Goal: Task Accomplishment & Management: Manage account settings

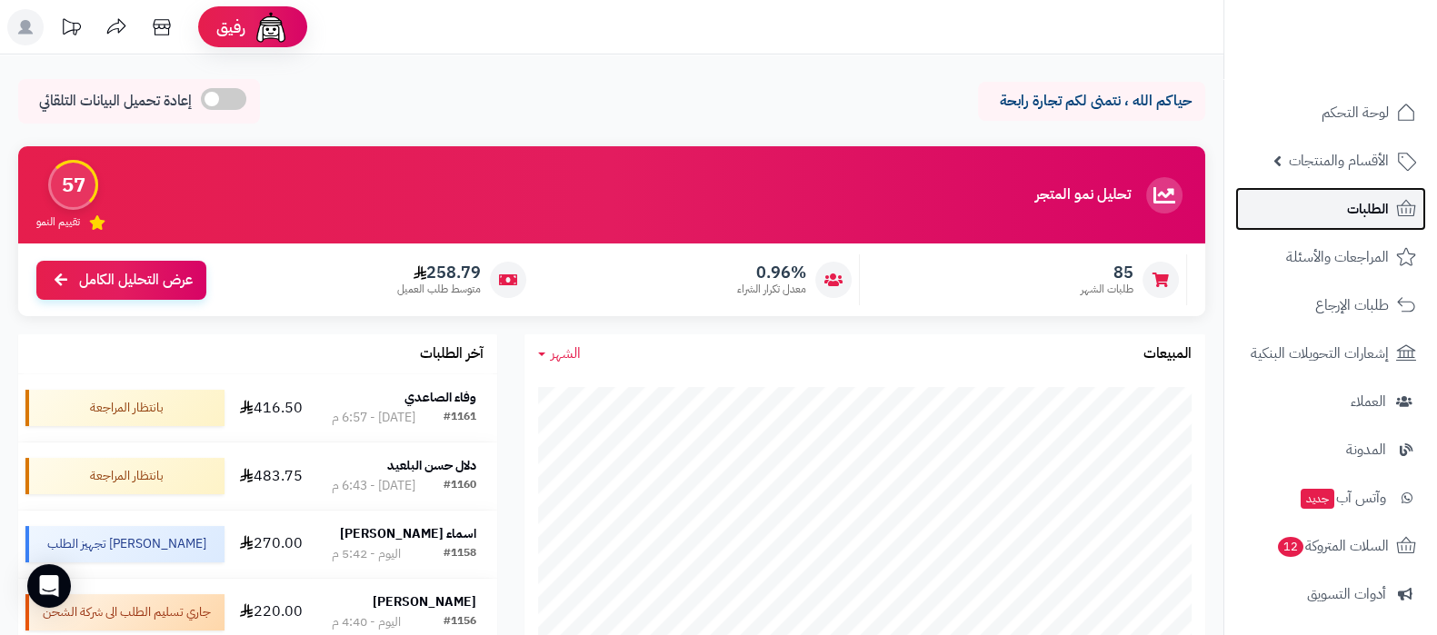
click at [1321, 202] on link "الطلبات" at bounding box center [1330, 209] width 191 height 44
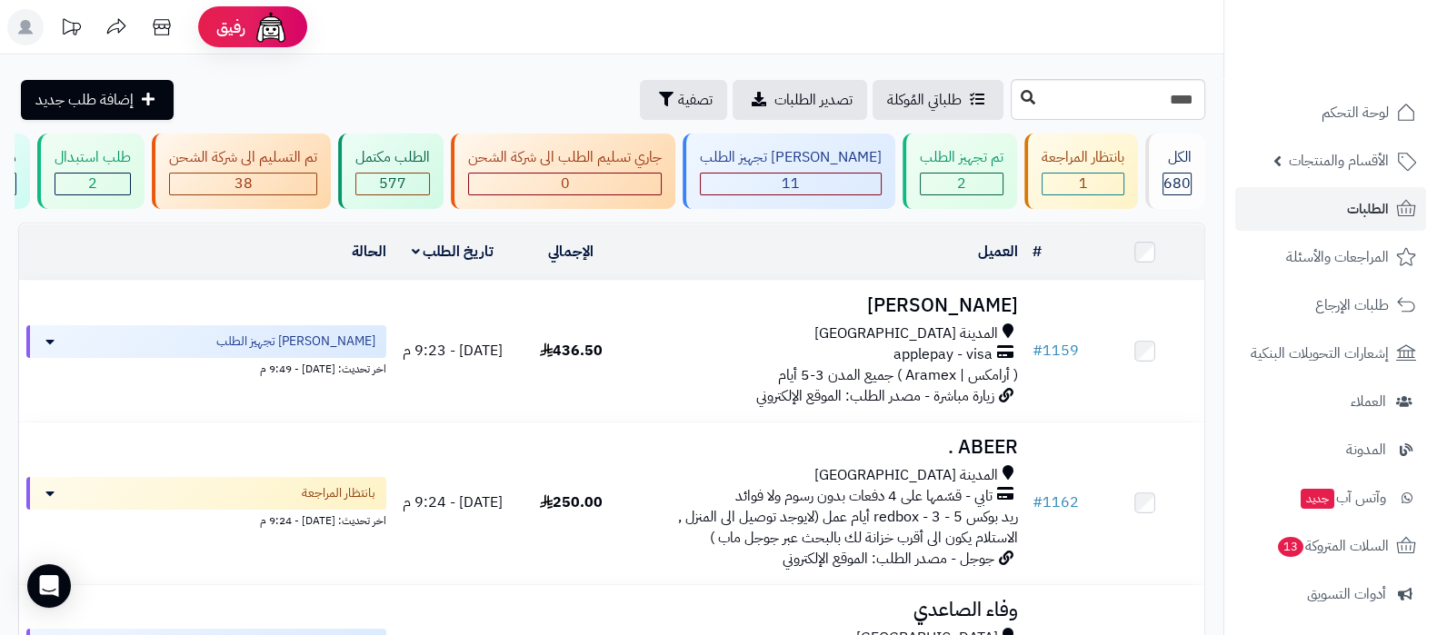
type input "****"
click at [1014, 105] on button at bounding box center [1027, 98] width 27 height 35
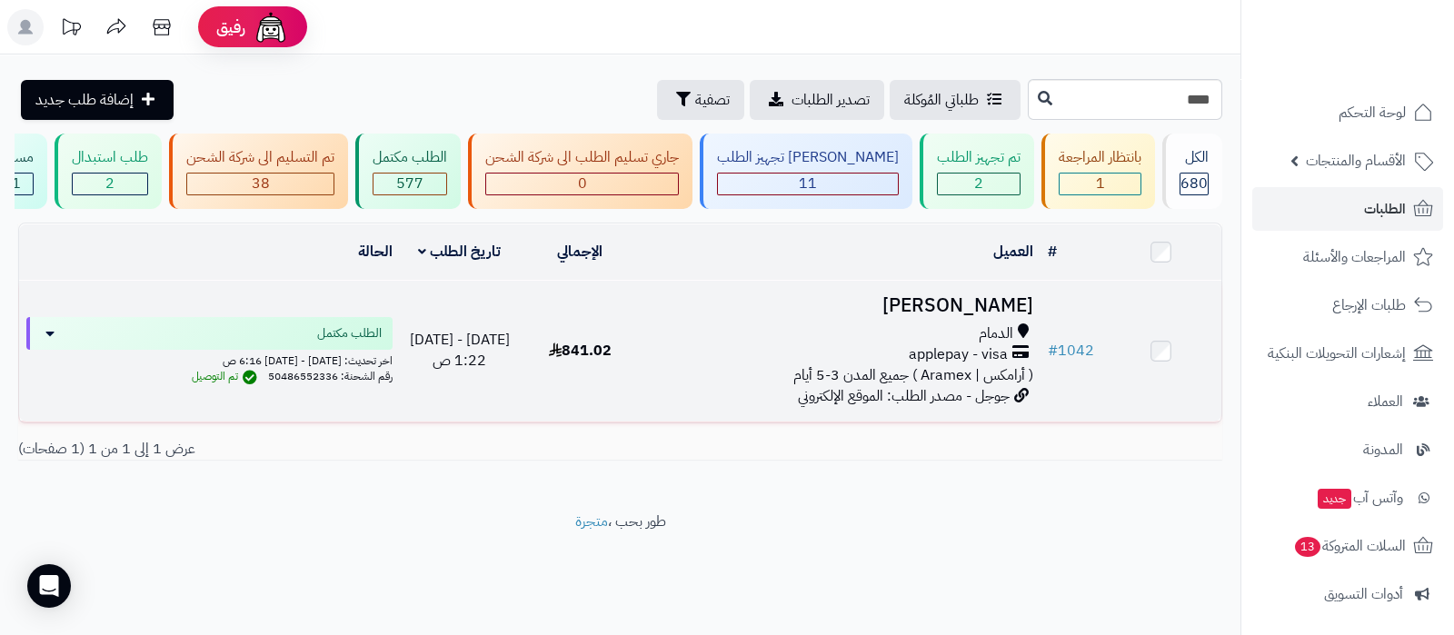
click at [962, 316] on h3 "Omar Alarfaj" at bounding box center [840, 305] width 386 height 21
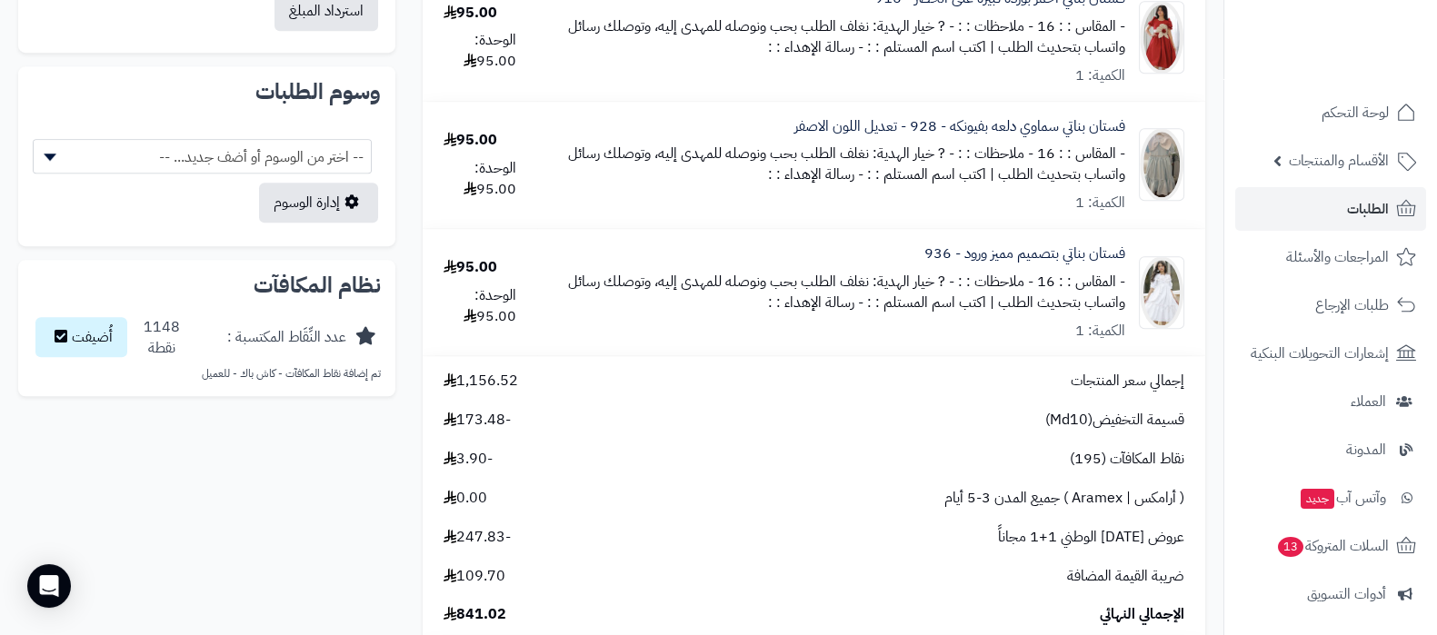
scroll to position [1589, 0]
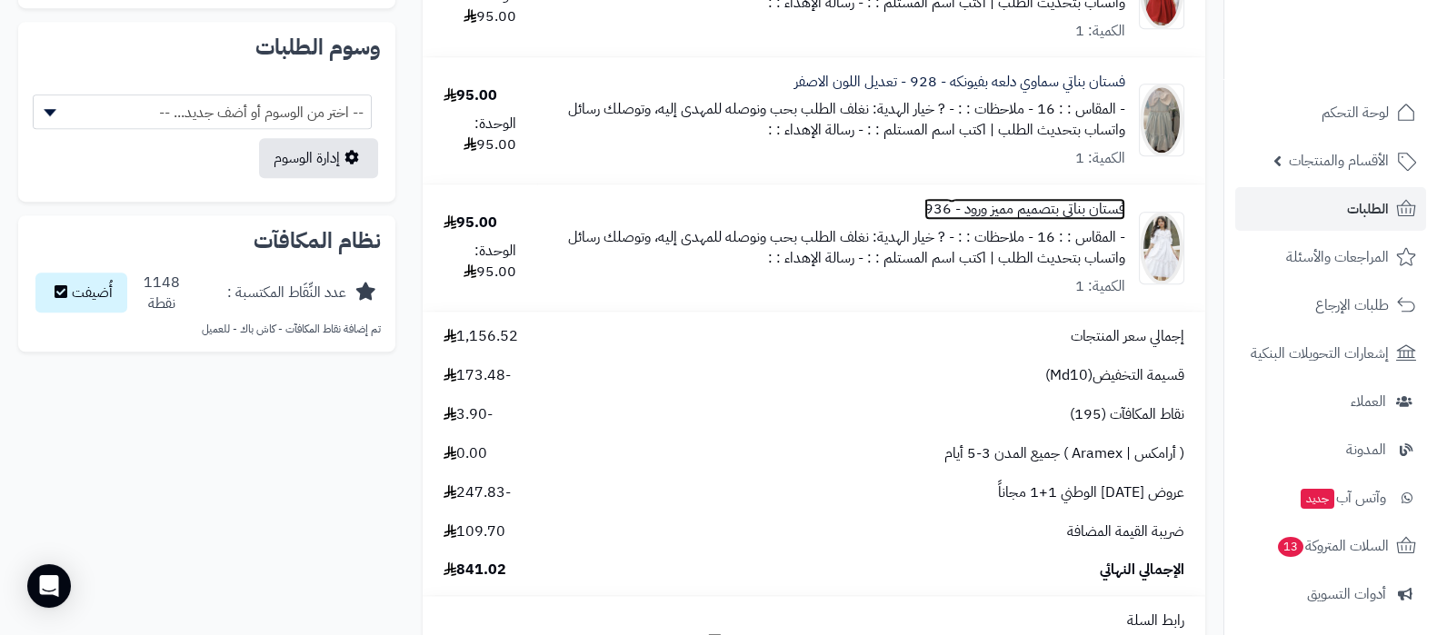
click at [1090, 208] on link "فستان بناتي بتصميم مميز ورود - 936" at bounding box center [1024, 209] width 201 height 21
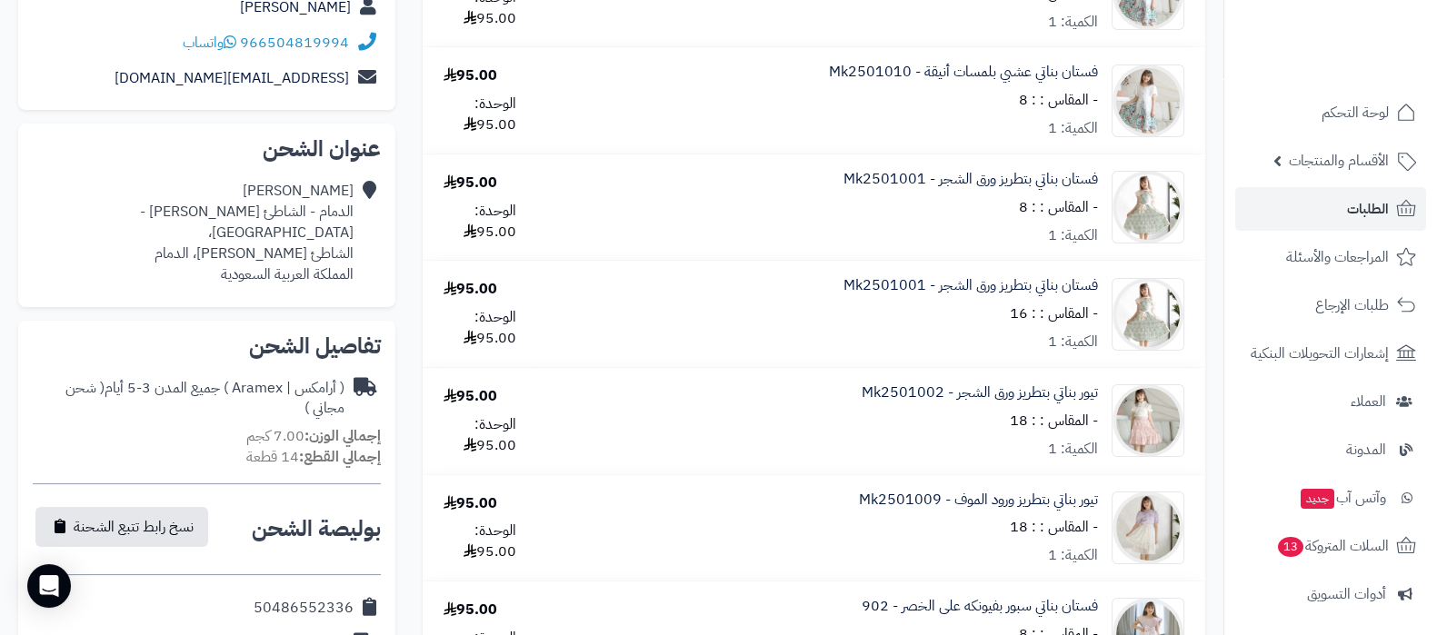
scroll to position [113, 0]
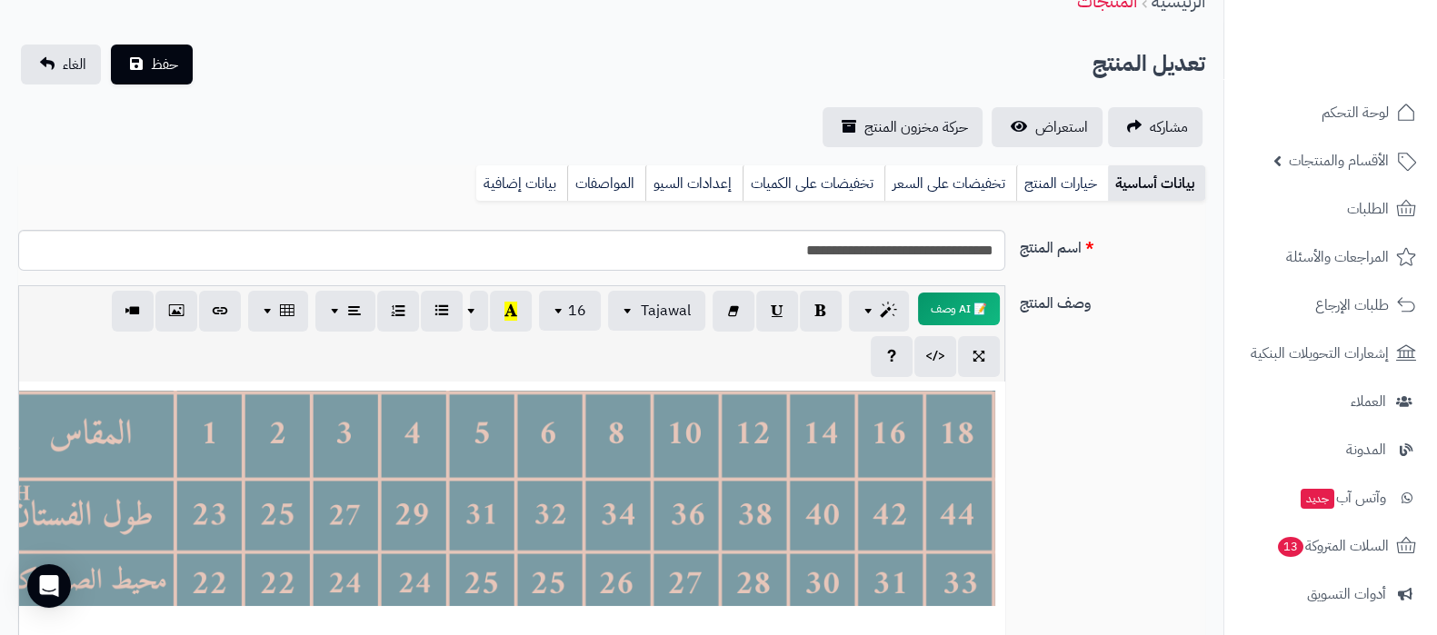
scroll to position [45, 0]
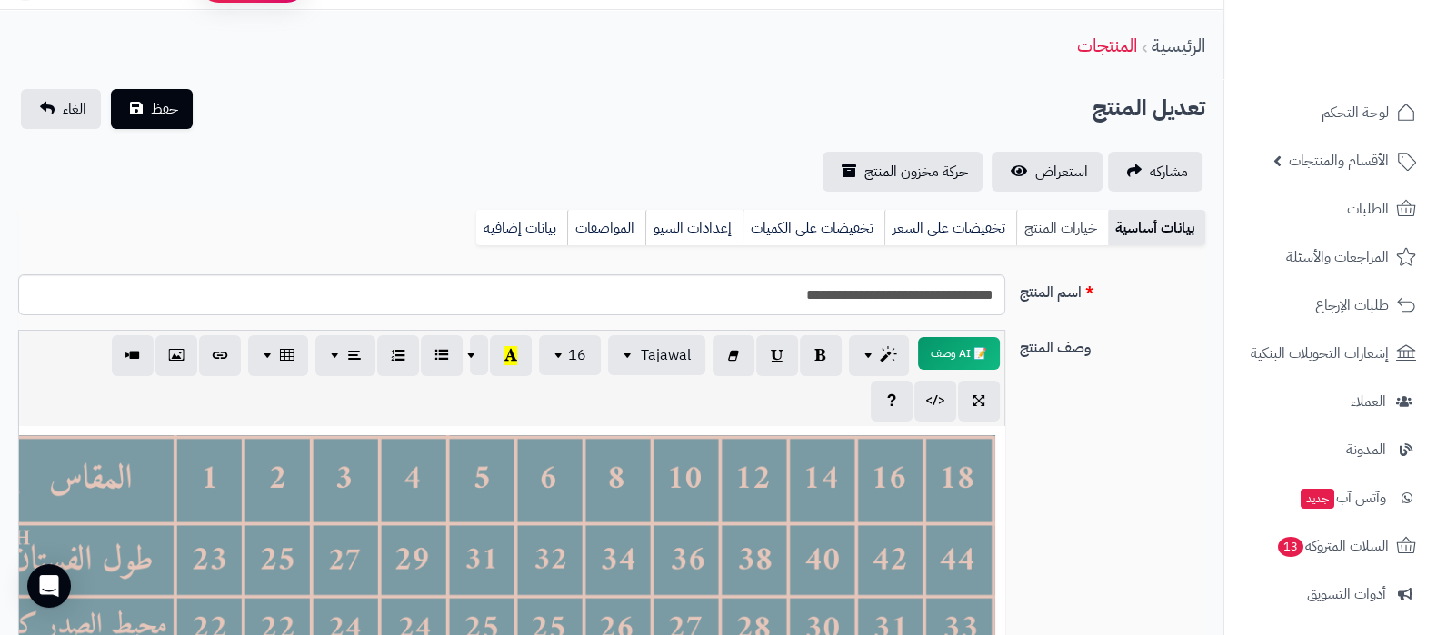
click at [1074, 226] on link "خيارات المنتج" at bounding box center [1062, 228] width 92 height 36
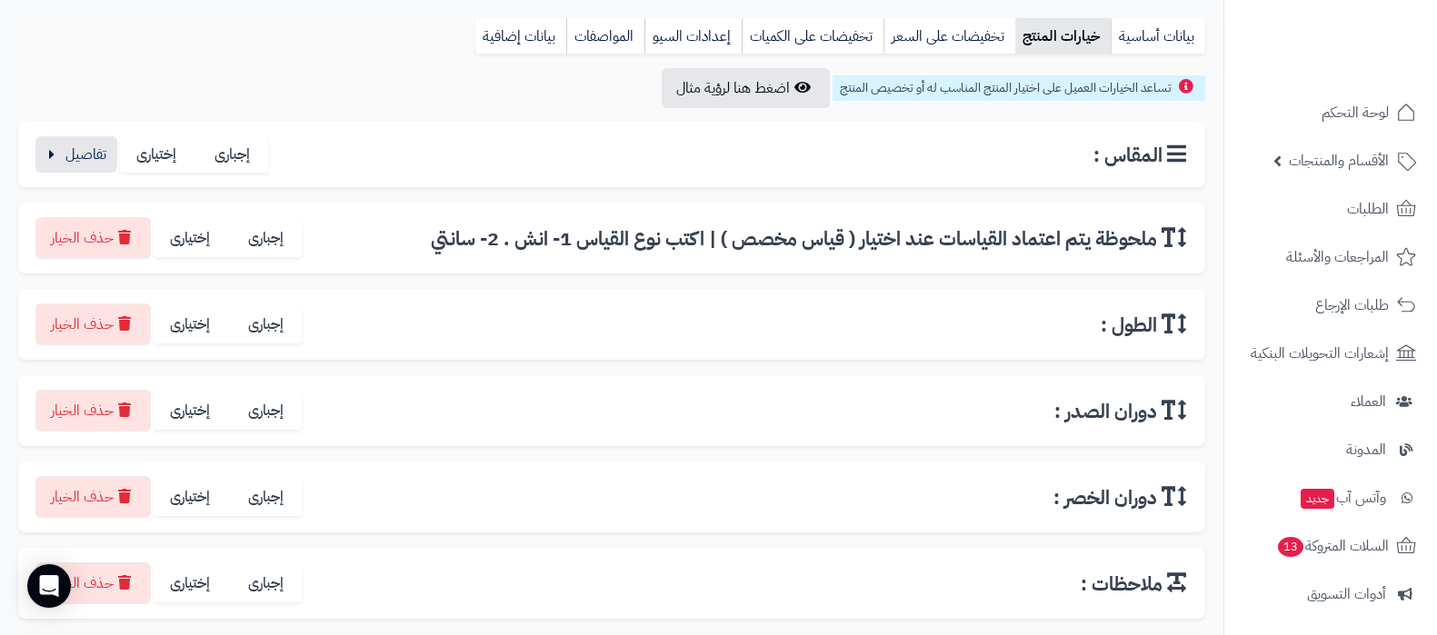
scroll to position [272, 0]
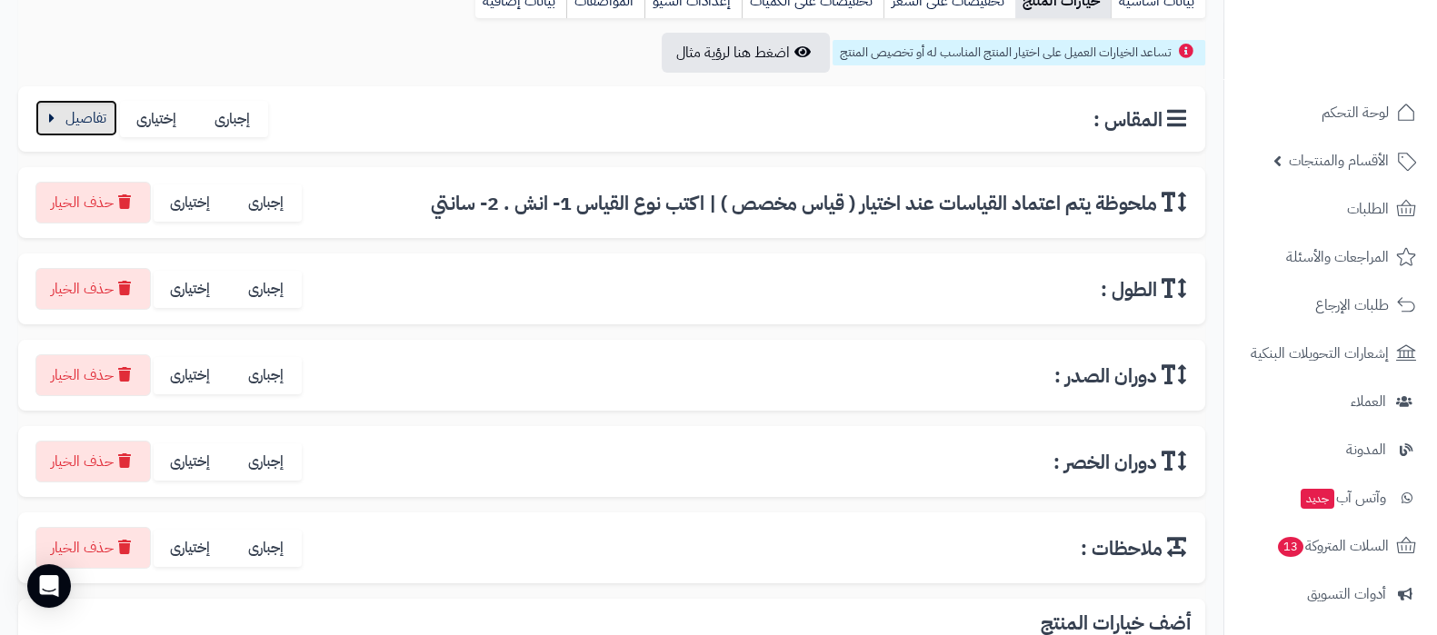
click at [86, 114] on button "button" at bounding box center [76, 118] width 82 height 36
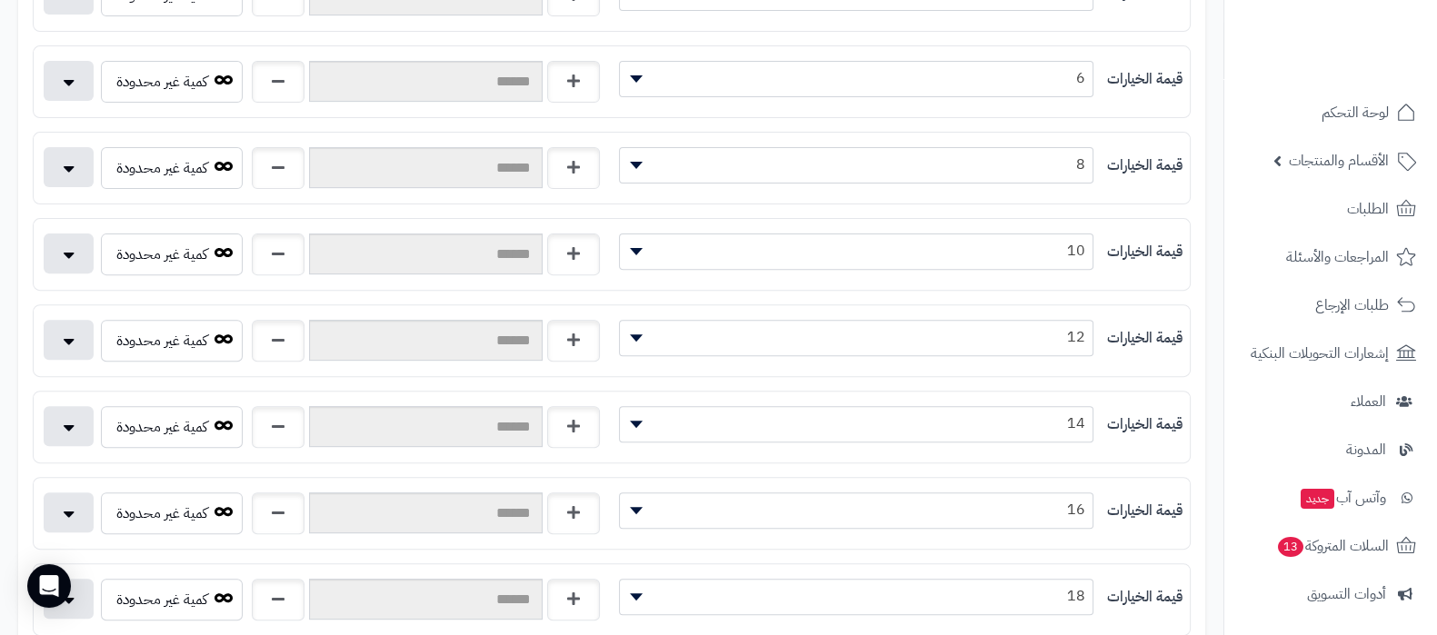
scroll to position [953, 0]
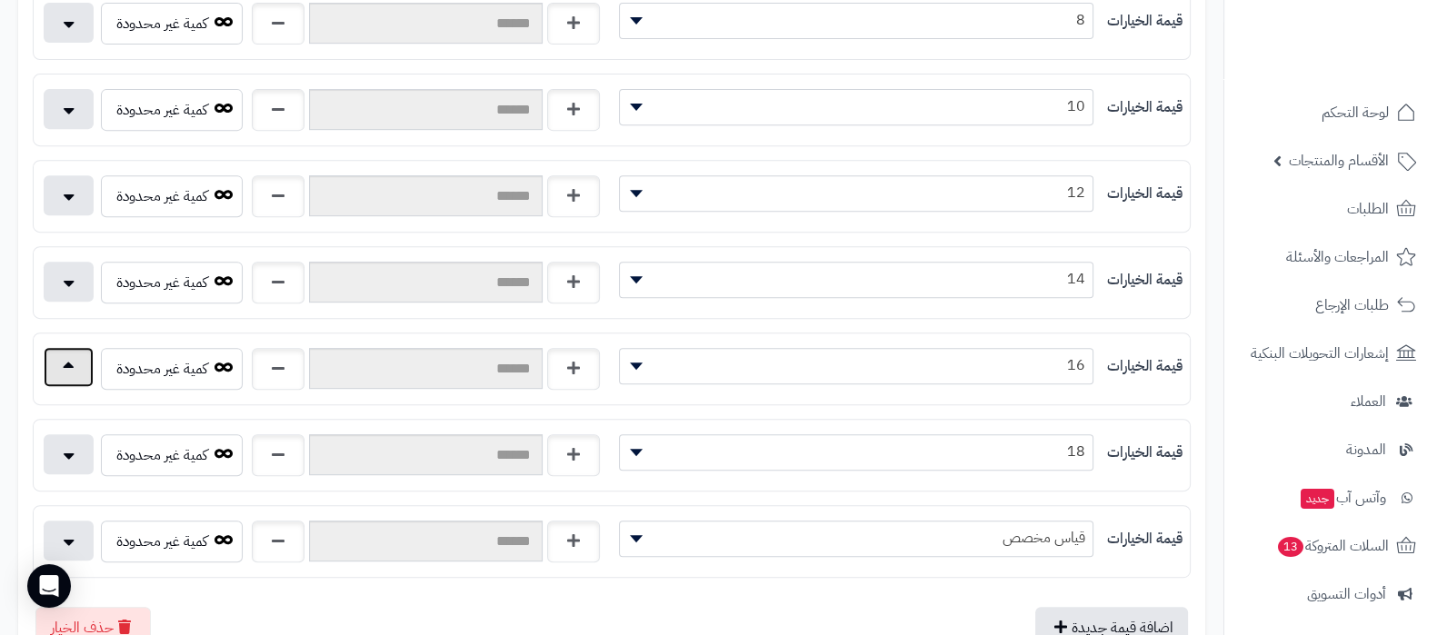
click at [67, 370] on button "button" at bounding box center [69, 367] width 50 height 40
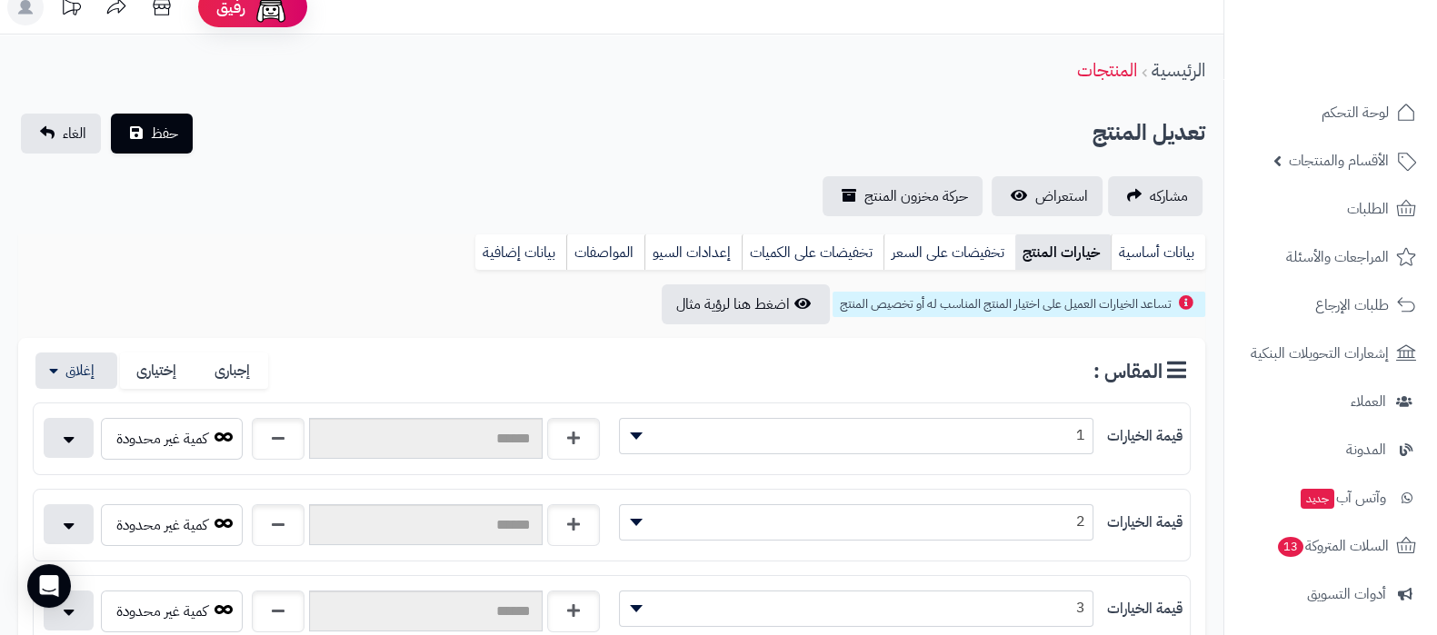
scroll to position [0, 0]
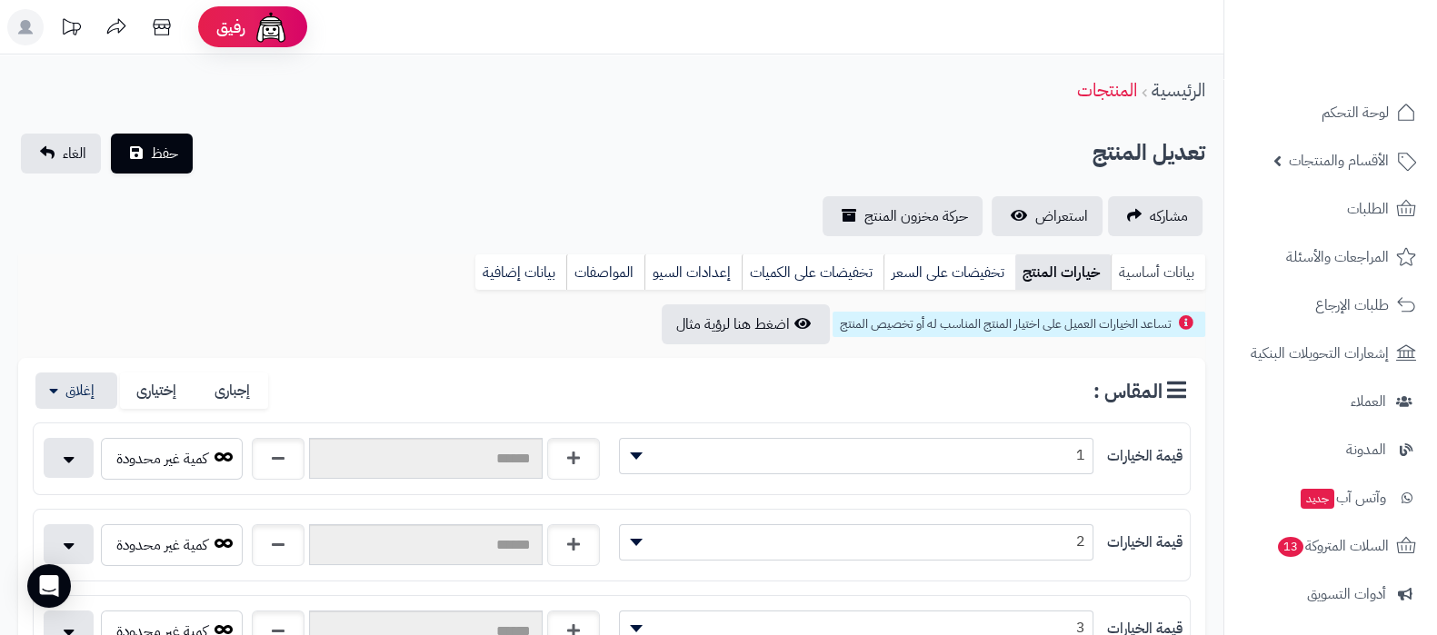
click at [1190, 270] on link "بيانات أساسية" at bounding box center [1157, 272] width 95 height 36
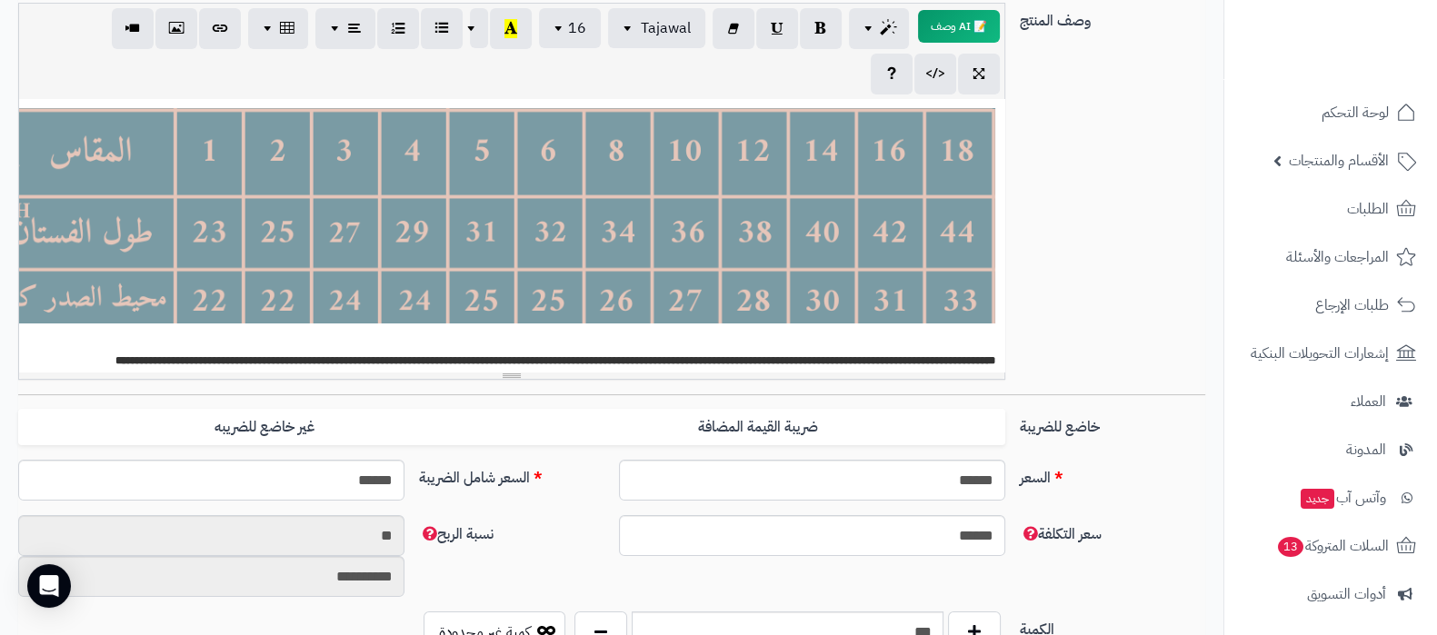
scroll to position [453, 0]
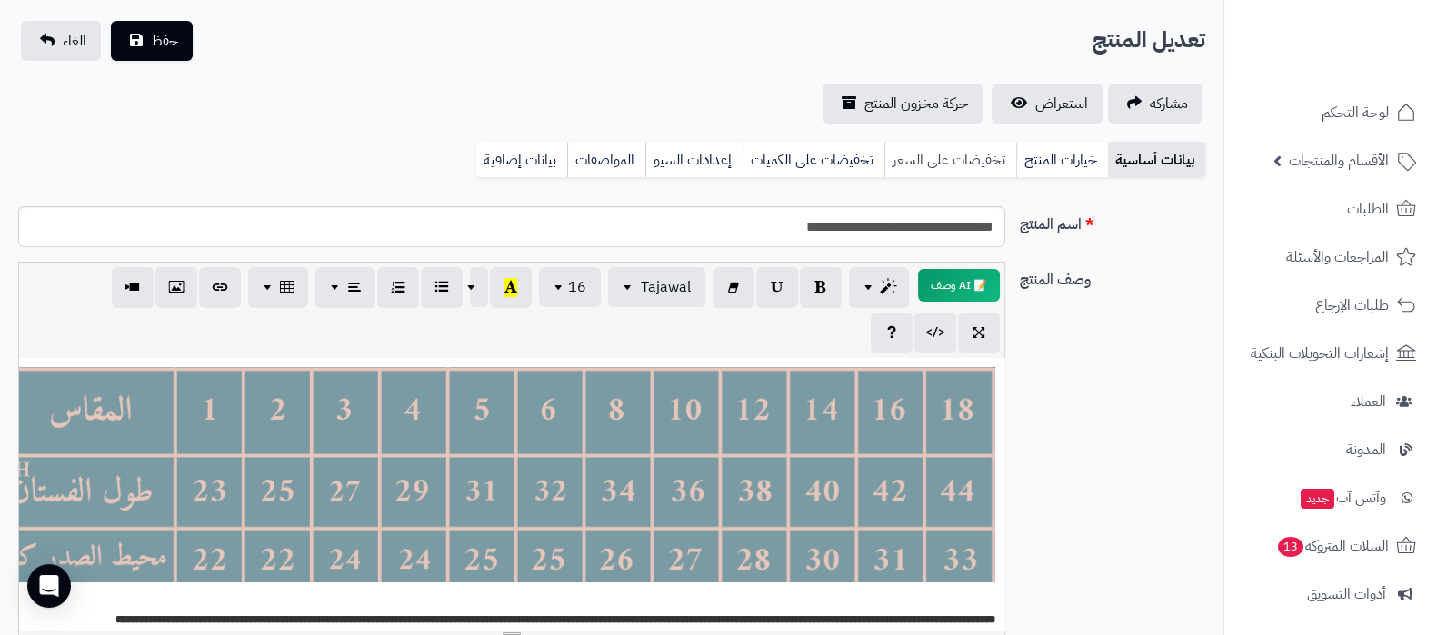
click at [971, 154] on link "تخفيضات على السعر" at bounding box center [950, 160] width 132 height 36
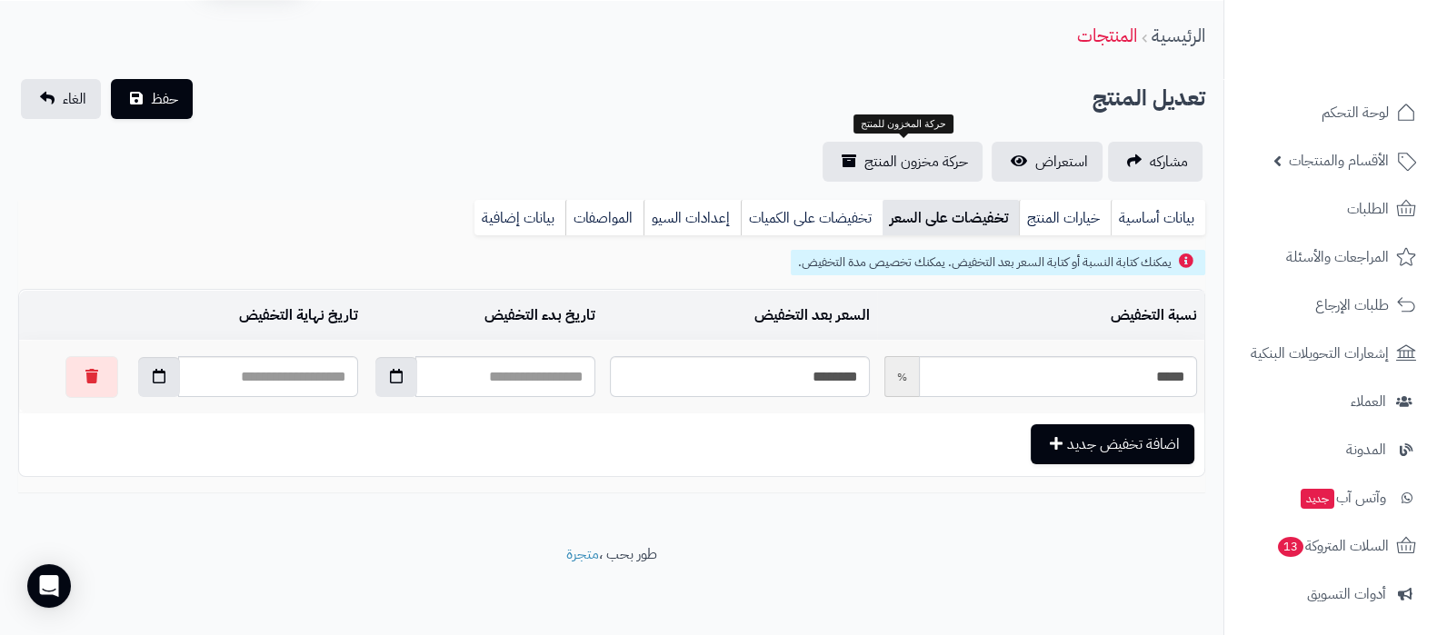
scroll to position [54, 0]
click at [815, 216] on link "تخفيضات على الكميات" at bounding box center [812, 219] width 142 height 36
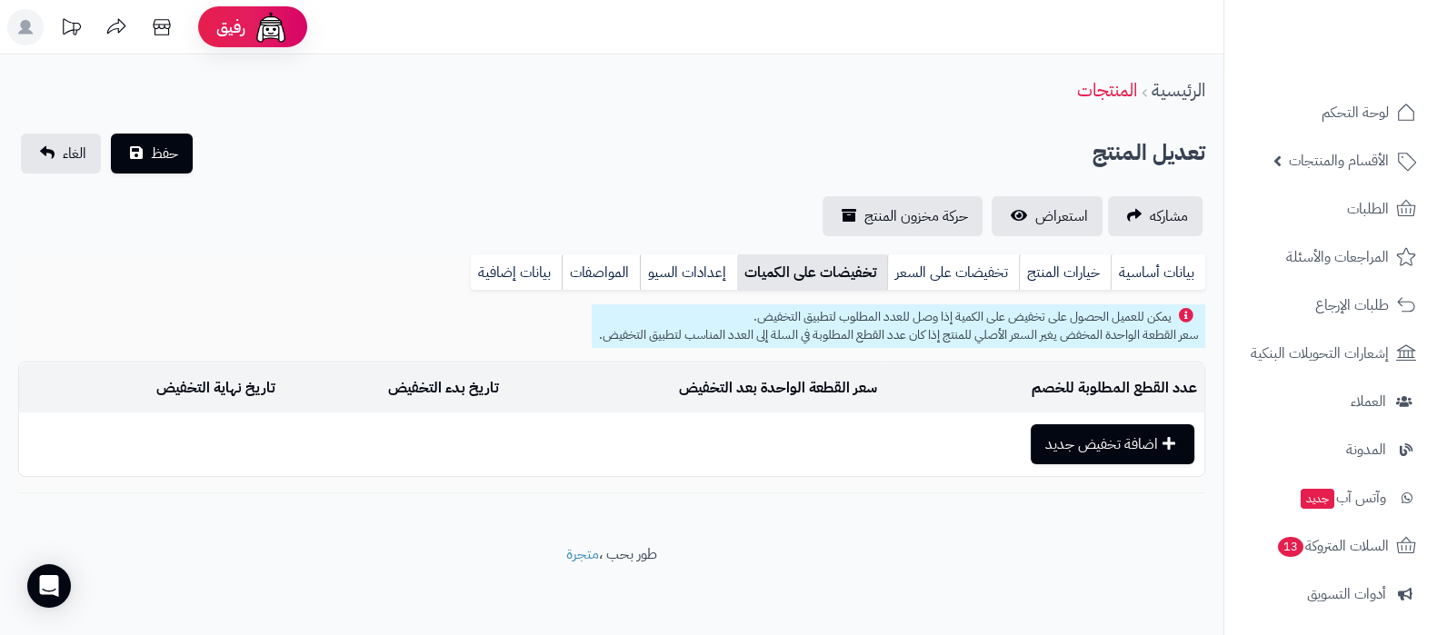
scroll to position [0, 0]
click at [974, 268] on link "تخفيضات على السعر" at bounding box center [970, 272] width 132 height 36
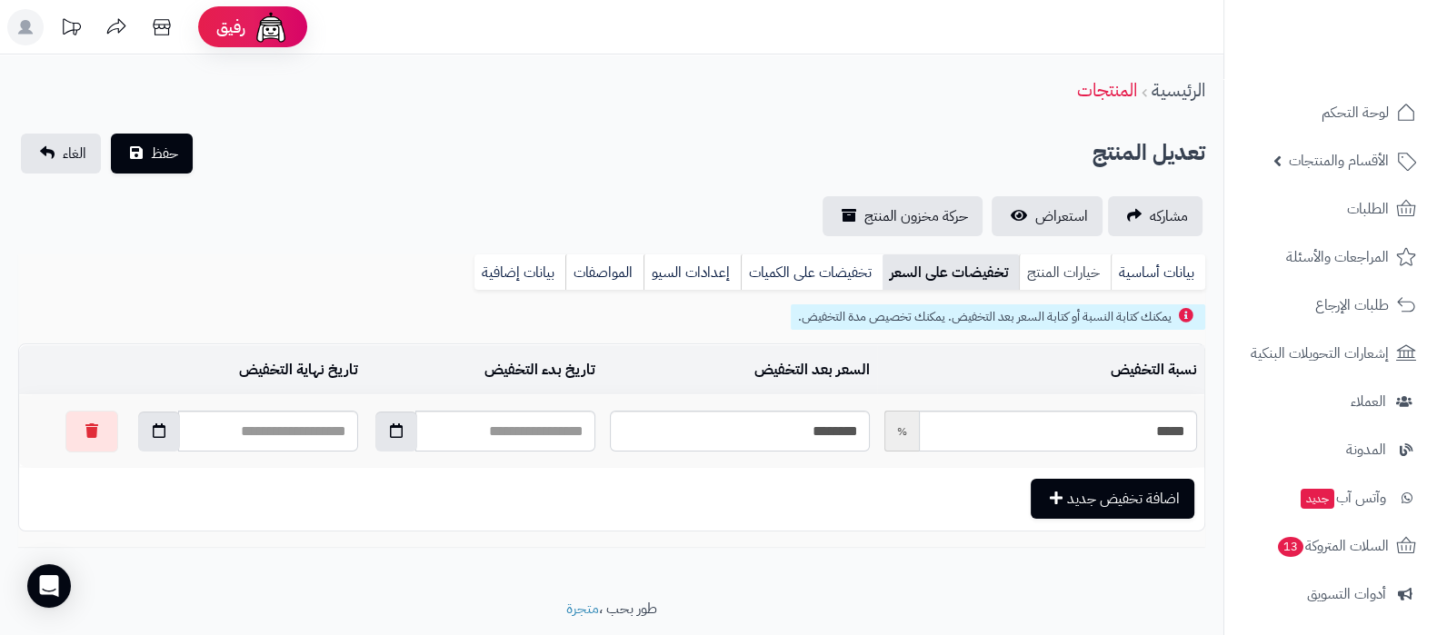
click at [1059, 271] on link "خيارات المنتج" at bounding box center [1065, 272] width 92 height 36
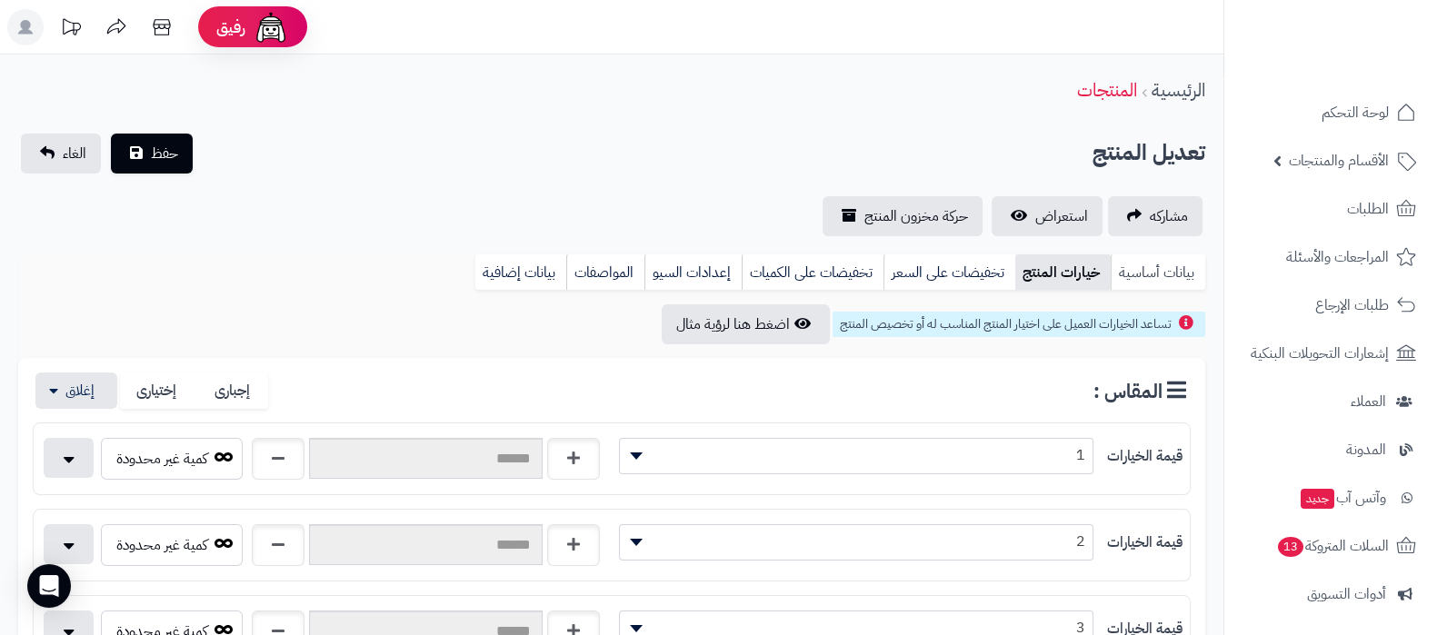
click at [1158, 279] on link "بيانات أساسية" at bounding box center [1157, 272] width 95 height 36
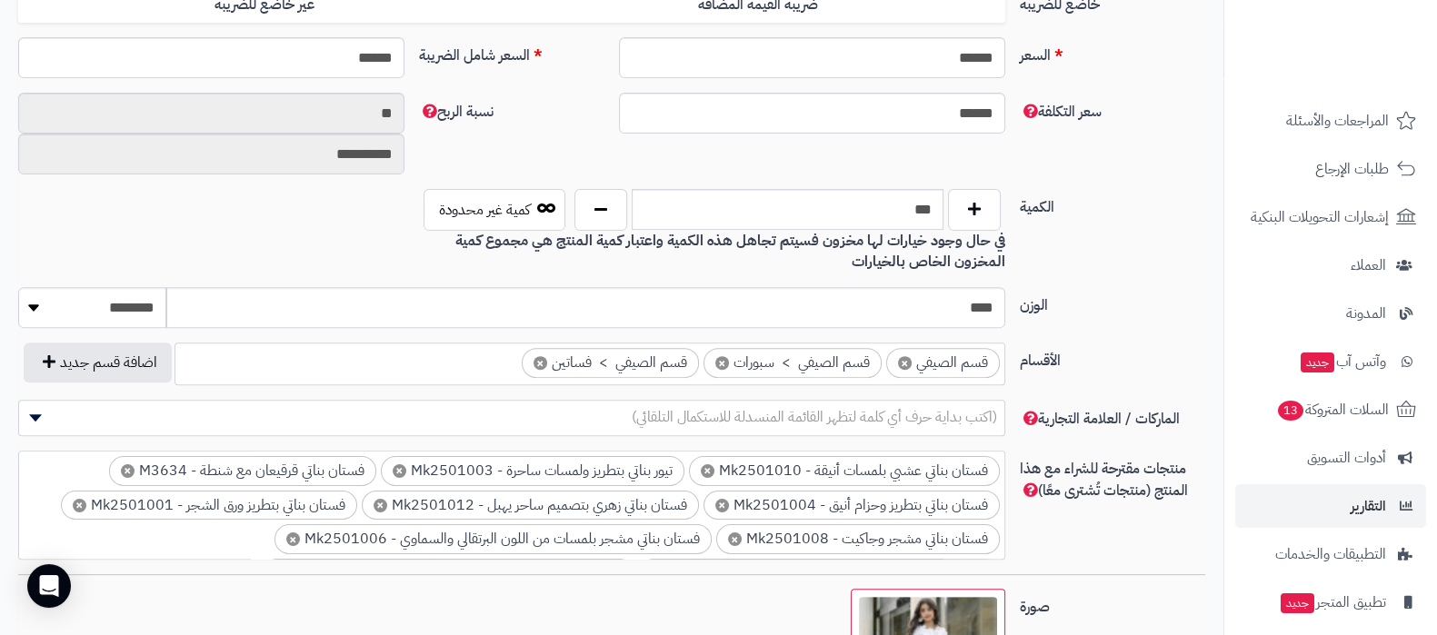
scroll to position [244, 0]
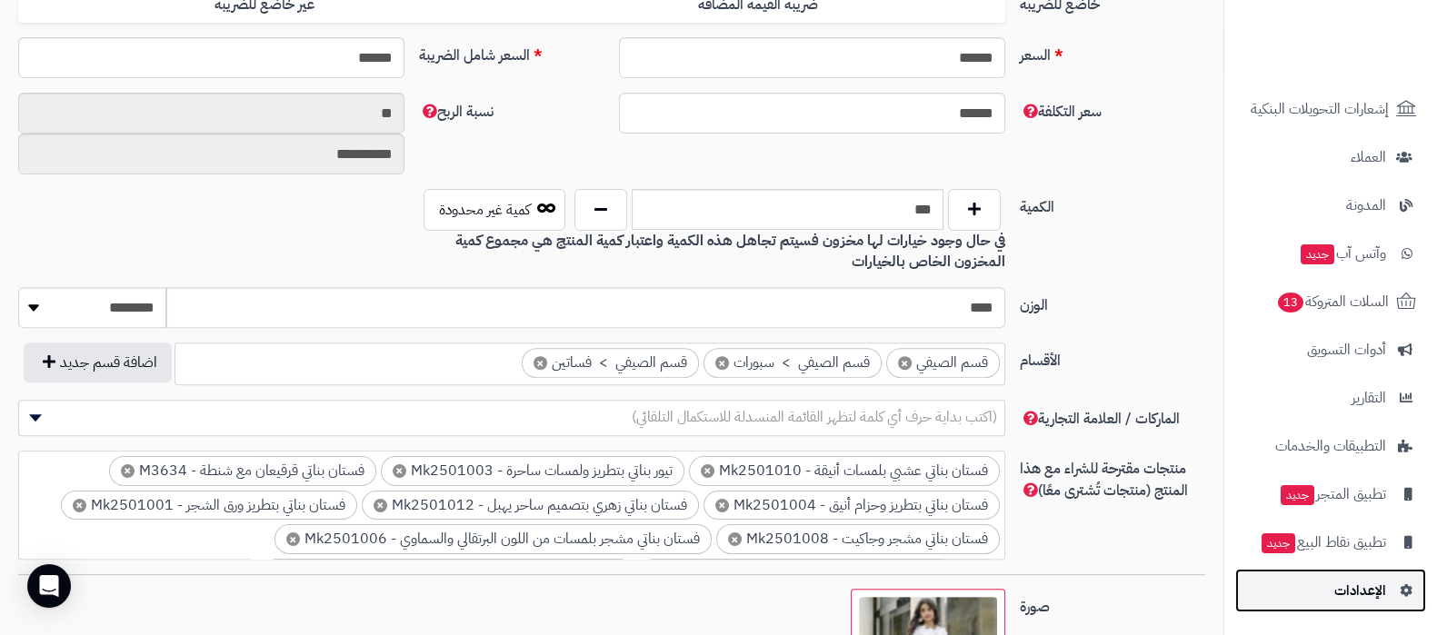
click at [1354, 593] on span "الإعدادات" at bounding box center [1360, 590] width 52 height 25
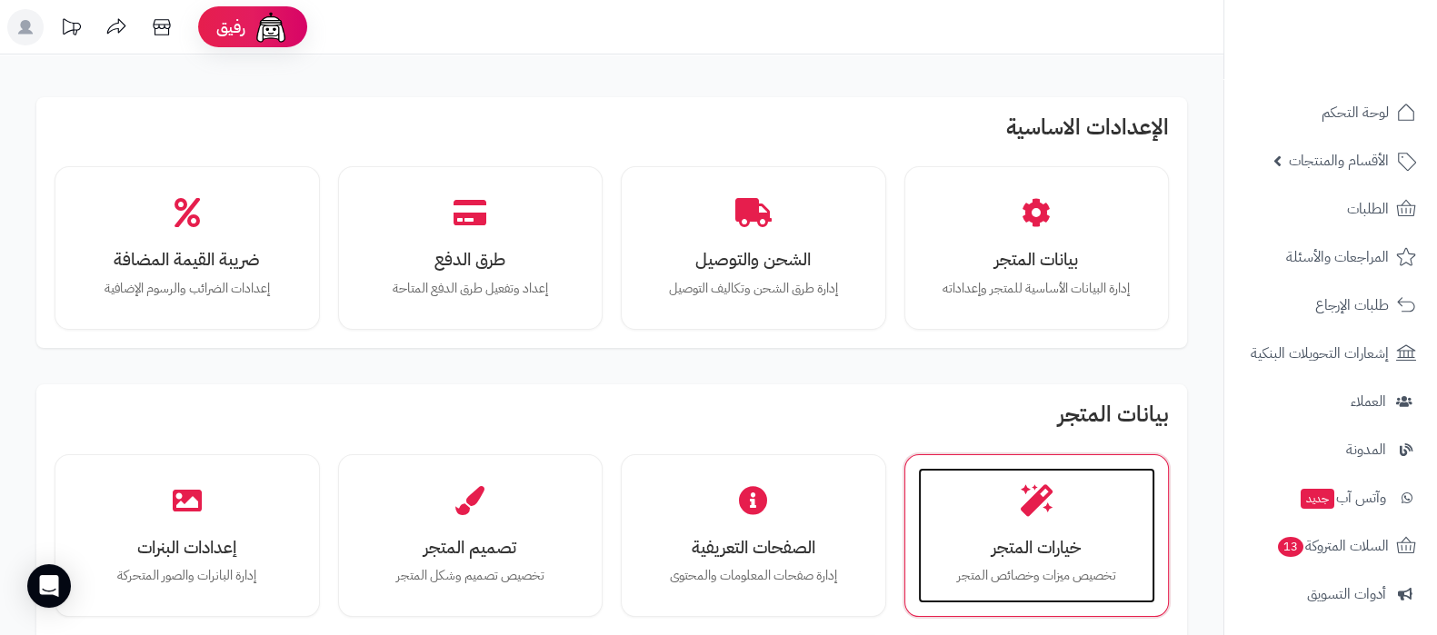
click at [1017, 509] on div "خيارات المتجر تخصيص ميزات وخصائص المتجر" at bounding box center [1037, 536] width 238 height 136
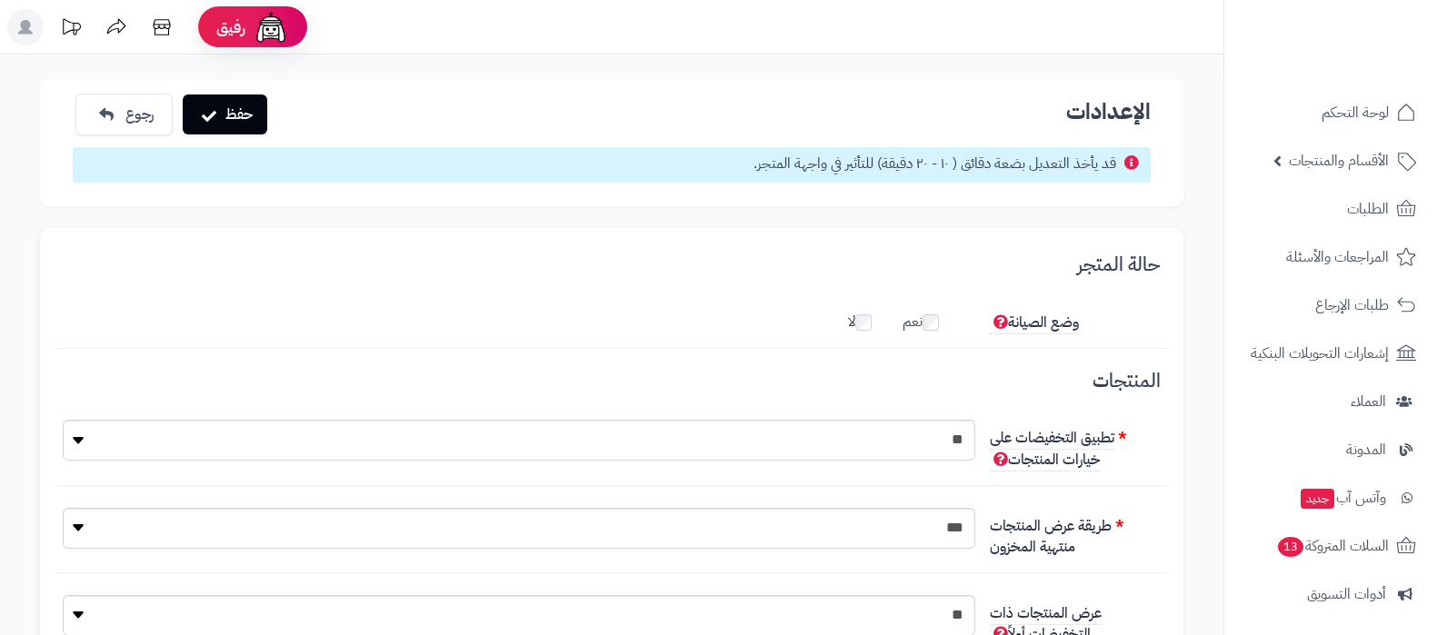
scroll to position [150, 0]
